Goal: Task Accomplishment & Management: Manage account settings

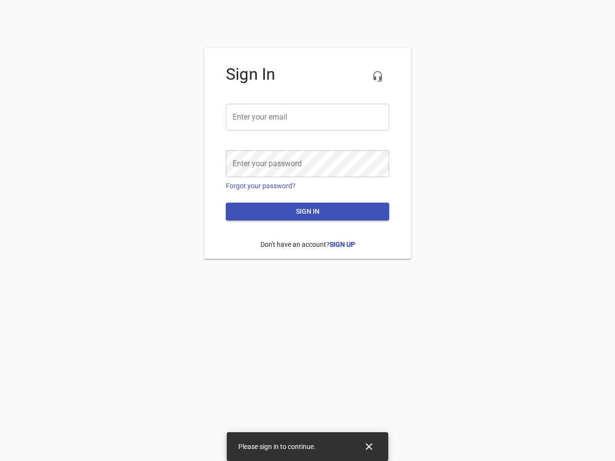
click at [378, 76] on icon "button" at bounding box center [378, 77] width 12 height 12
click at [308, 117] on input "email" at bounding box center [307, 117] width 163 height 27
click at [369, 447] on icon "Close" at bounding box center [369, 447] width 7 height 7
